Goal: Task Accomplishment & Management: Manage account settings

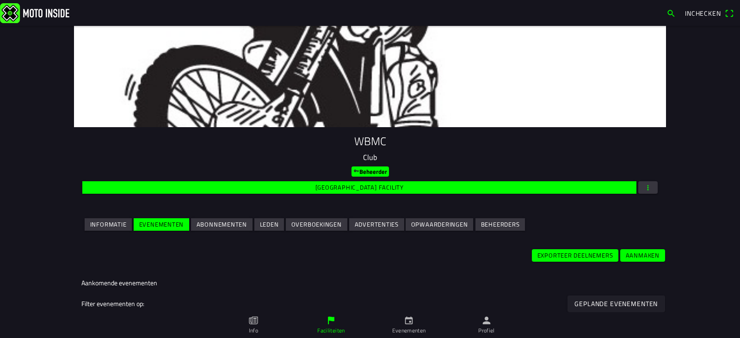
click at [684, 130] on main "WBMC Club Beheerder Wijzig facility Informatie Evenementen Abonnementen Leden O…" at bounding box center [370, 182] width 740 height 312
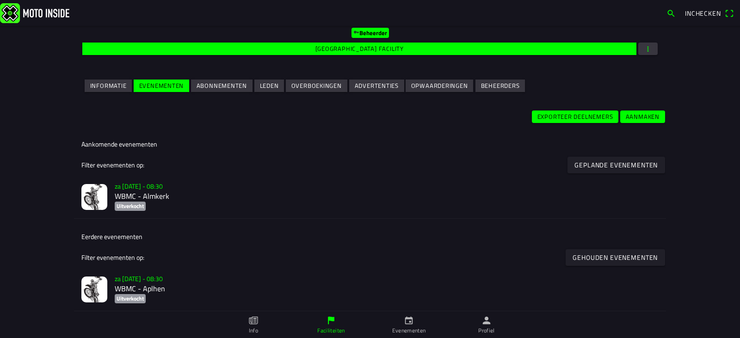
click at [137, 197] on h2 "WBMC - Almkerk" at bounding box center [387, 196] width 544 height 9
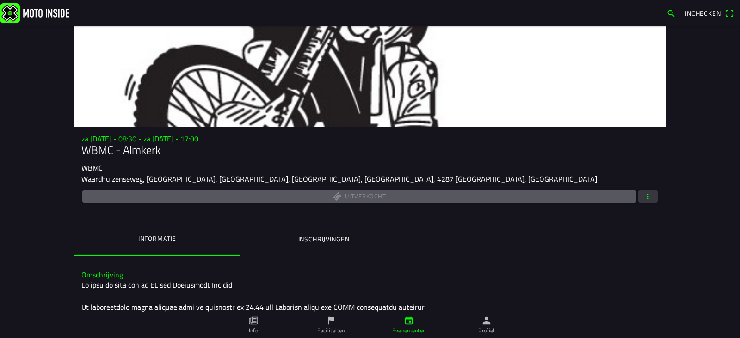
click at [647, 196] on span "button" at bounding box center [648, 196] width 8 height 12
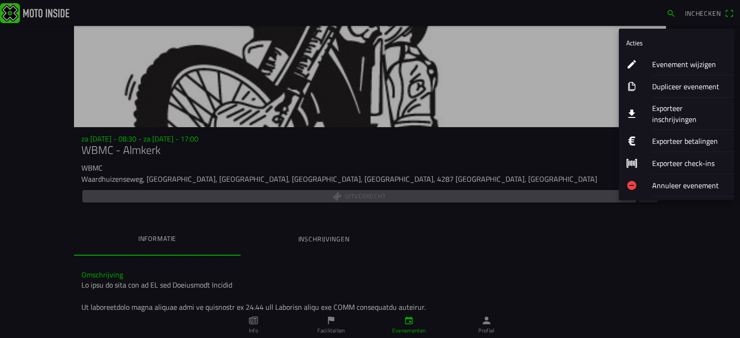
click at [668, 112] on ion-label "Exporteer inschrijvingen" at bounding box center [689, 114] width 75 height 22
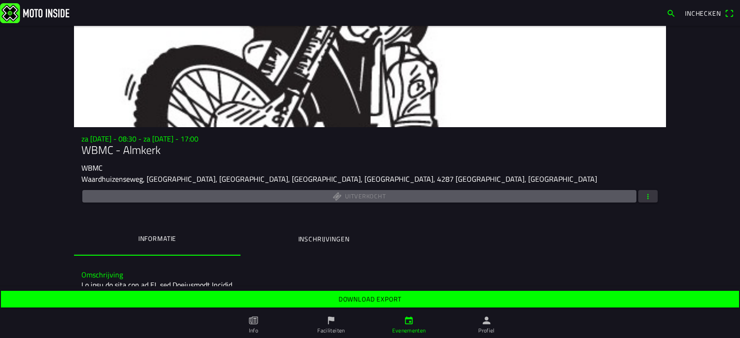
click at [0, 0] on slot "Download export" at bounding box center [0, 0] width 0 height 0
click at [320, 237] on ion-label "Inschrijvingen" at bounding box center [323, 239] width 51 height 10
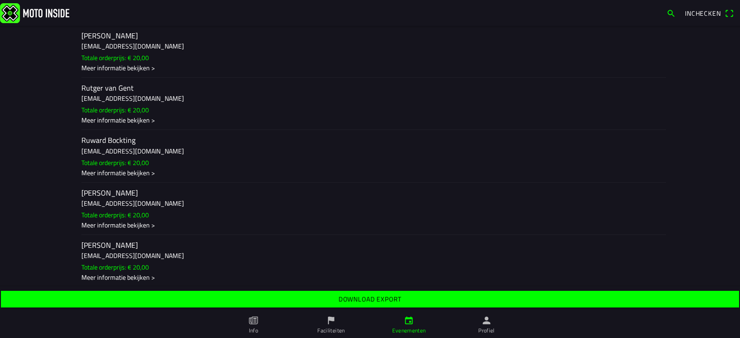
scroll to position [8426, 0]
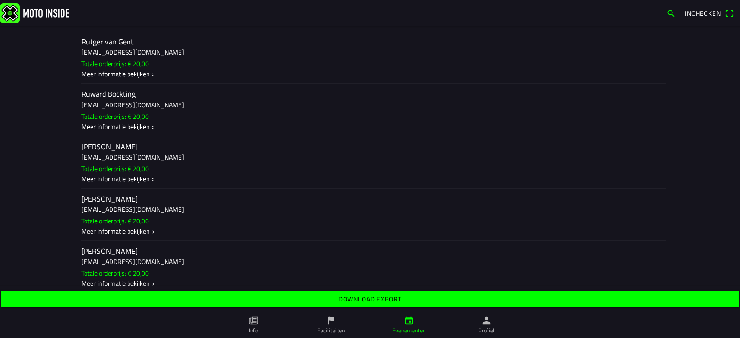
click at [125, 180] on div "Meer informatie bekijken >" at bounding box center [369, 179] width 577 height 10
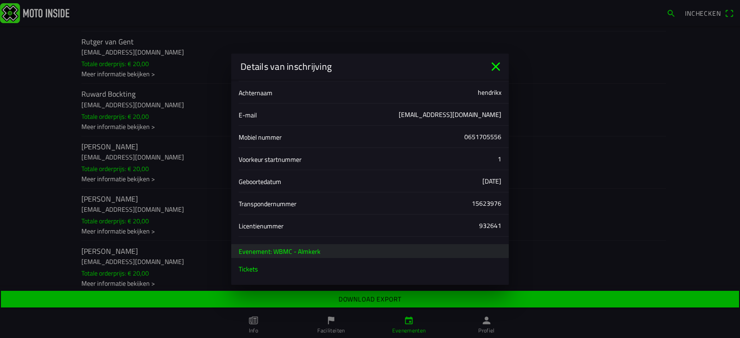
scroll to position [66, 0]
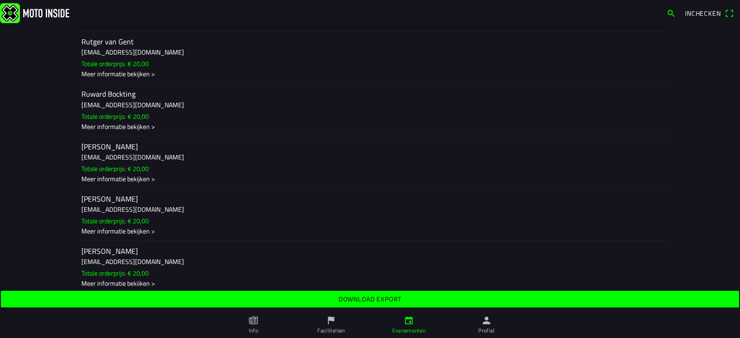
click at [186, 169] on ion-backdrop at bounding box center [370, 169] width 740 height 338
click at [132, 231] on div "Meer informatie bekijken >" at bounding box center [369, 231] width 577 height 10
click at [183, 208] on ion-backdrop at bounding box center [370, 169] width 740 height 338
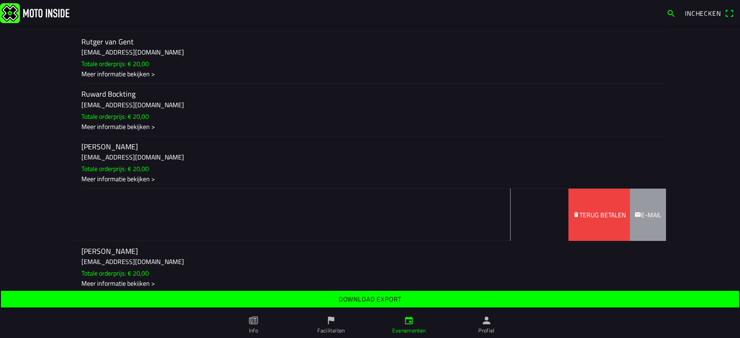
drag, startPoint x: 387, startPoint y: 218, endPoint x: 182, endPoint y: 221, distance: 205.5
click at [182, 221] on ion-item-sliding "[PERSON_NAME] [PERSON_NAME][EMAIL_ADDRESS][DOMAIN_NAME] Totale orderprijs: € 20…" at bounding box center [370, 214] width 592 height 52
click at [0, 0] on slot "Terug betalen" at bounding box center [0, 0] width 0 height 0
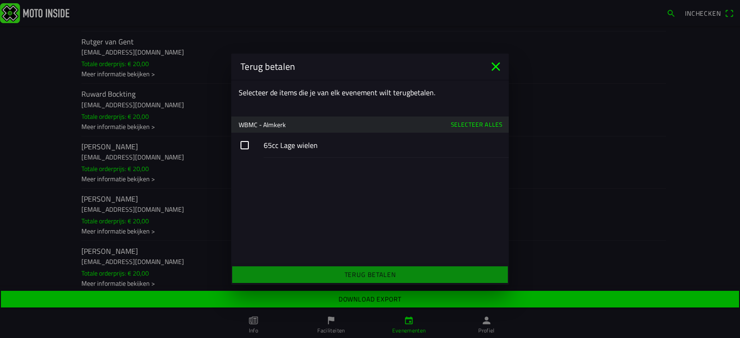
click at [238, 145] on button "button" at bounding box center [370, 145] width 278 height 25
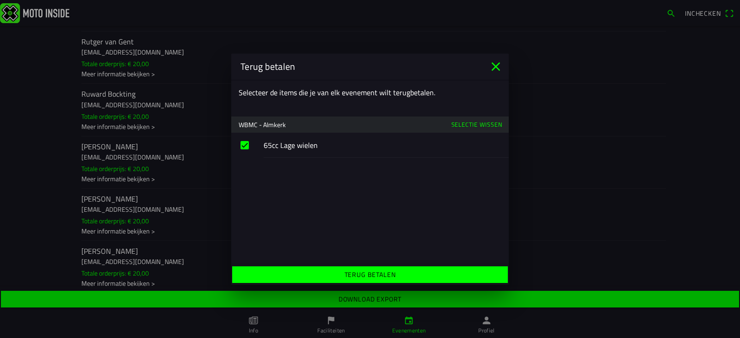
click at [0, 0] on slot "Terug betalen" at bounding box center [0, 0] width 0 height 0
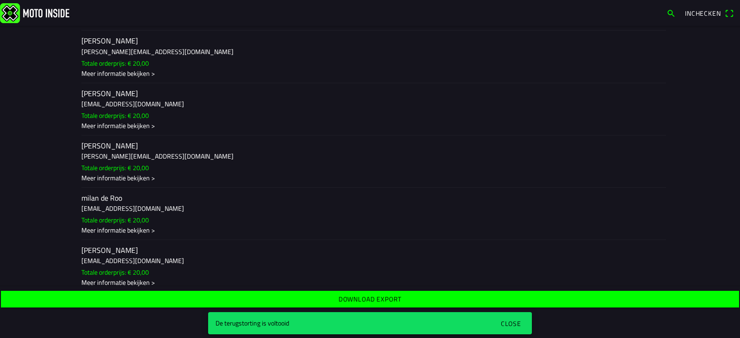
scroll to position [8426, 0]
click at [182, 212] on h3 "[EMAIL_ADDRESS][DOMAIN_NAME]" at bounding box center [369, 210] width 577 height 10
click at [186, 213] on ion-backdrop at bounding box center [370, 169] width 740 height 338
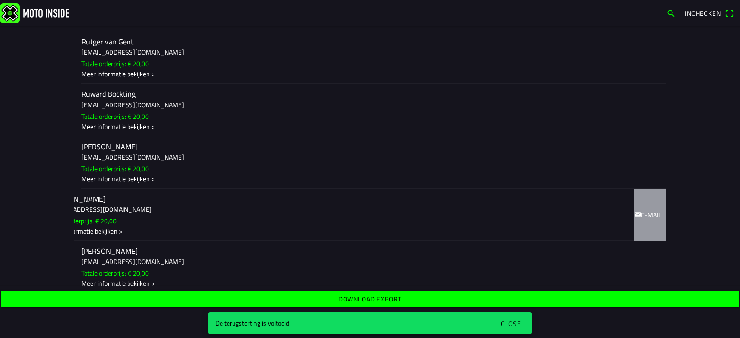
drag, startPoint x: 153, startPoint y: 216, endPoint x: 108, endPoint y: 216, distance: 44.4
click at [123, 217] on ion-item-sliding "[PERSON_NAME] [PERSON_NAME][EMAIL_ADDRESS][DOMAIN_NAME] Totale orderprijs: € 20…" at bounding box center [370, 214] width 592 height 52
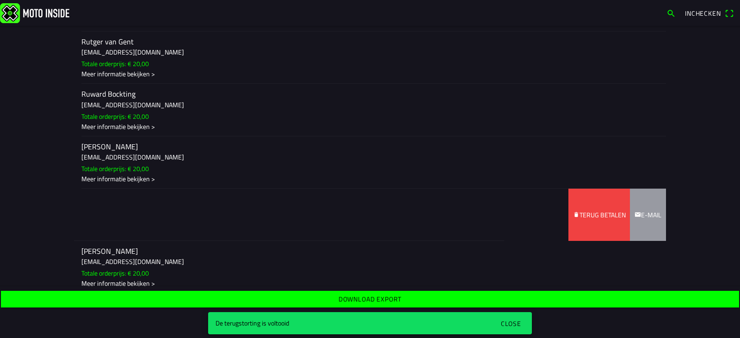
drag, startPoint x: 641, startPoint y: 215, endPoint x: 409, endPoint y: 218, distance: 232.3
click at [411, 218] on ion-item-sliding "[PERSON_NAME] [PERSON_NAME][EMAIL_ADDRESS][DOMAIN_NAME] Totale orderprijs: € 20…" at bounding box center [370, 214] width 592 height 52
click at [0, 0] on slot "E-mail" at bounding box center [0, 0] width 0 height 0
